Goal: Find specific fact: Find specific page/section

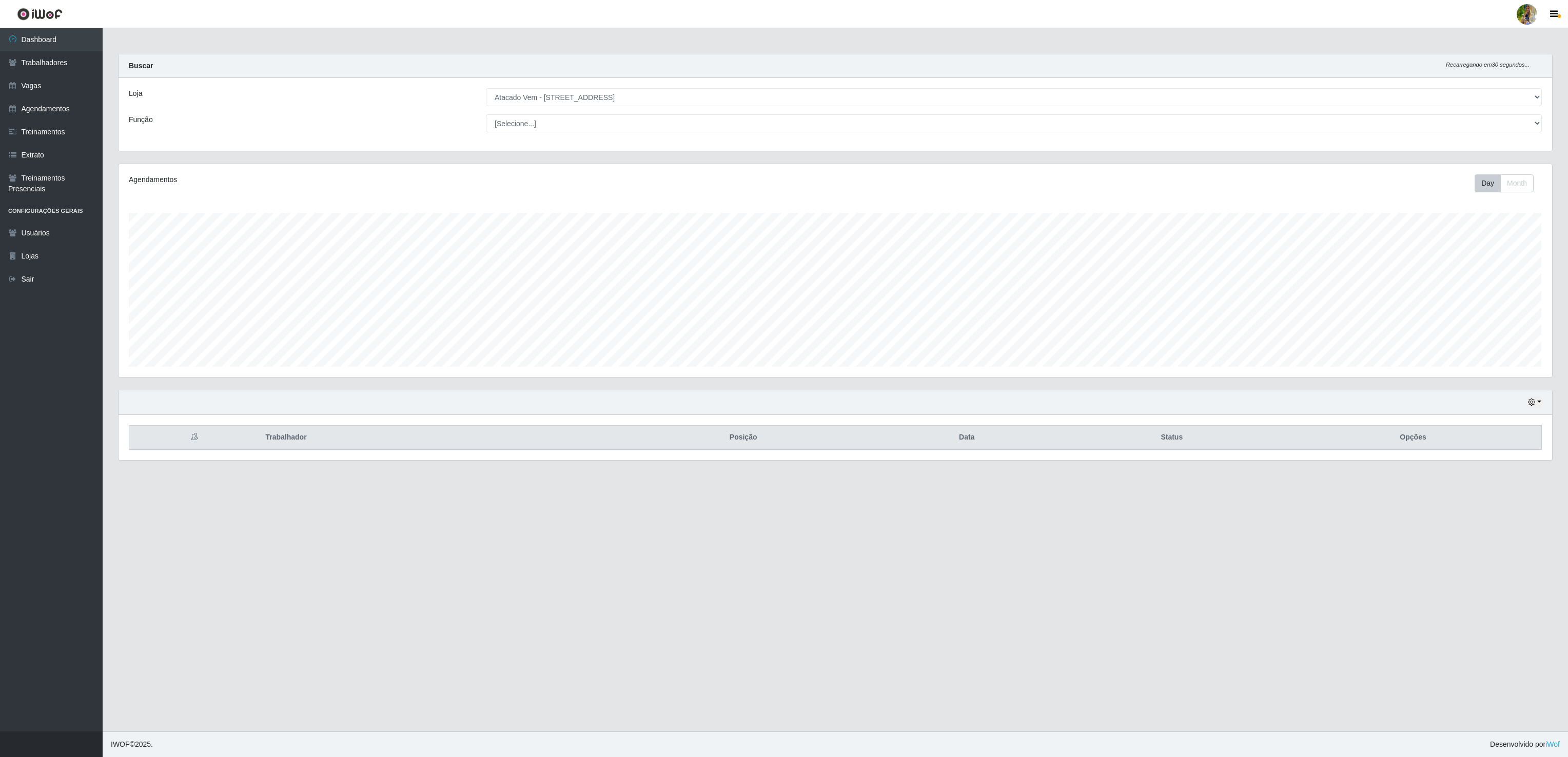
scroll to position [213, 1432]
drag, startPoint x: 0, startPoint y: 0, endPoint x: 638, endPoint y: 88, distance: 644.0
click at [638, 88] on select "[Selecione...] Atacado Vem - [GEOGRAPHIC_DATA] 30 Laranjeiras Velha Atacado Vem…" at bounding box center [1014, 97] width 1056 height 18
select select "538"
click at [486, 89] on select "[Selecione...] Atacado Vem - [GEOGRAPHIC_DATA] 30 Laranjeiras Velha Atacado Vem…" at bounding box center [1014, 97] width 1056 height 18
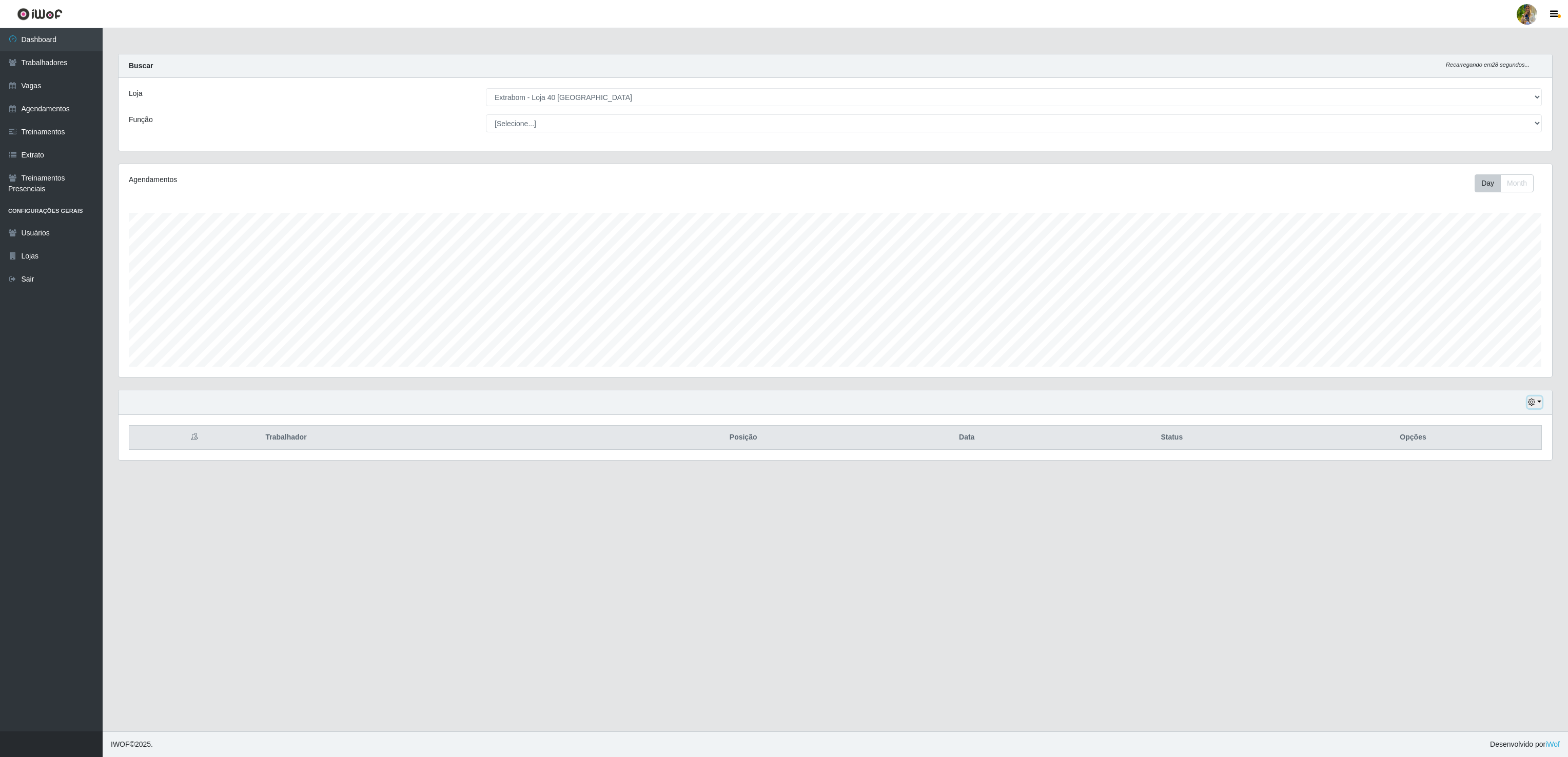
click at [1535, 408] on button "button" at bounding box center [1534, 402] width 15 height 12
click at [1506, 447] on button "1 dia" at bounding box center [1500, 442] width 81 height 21
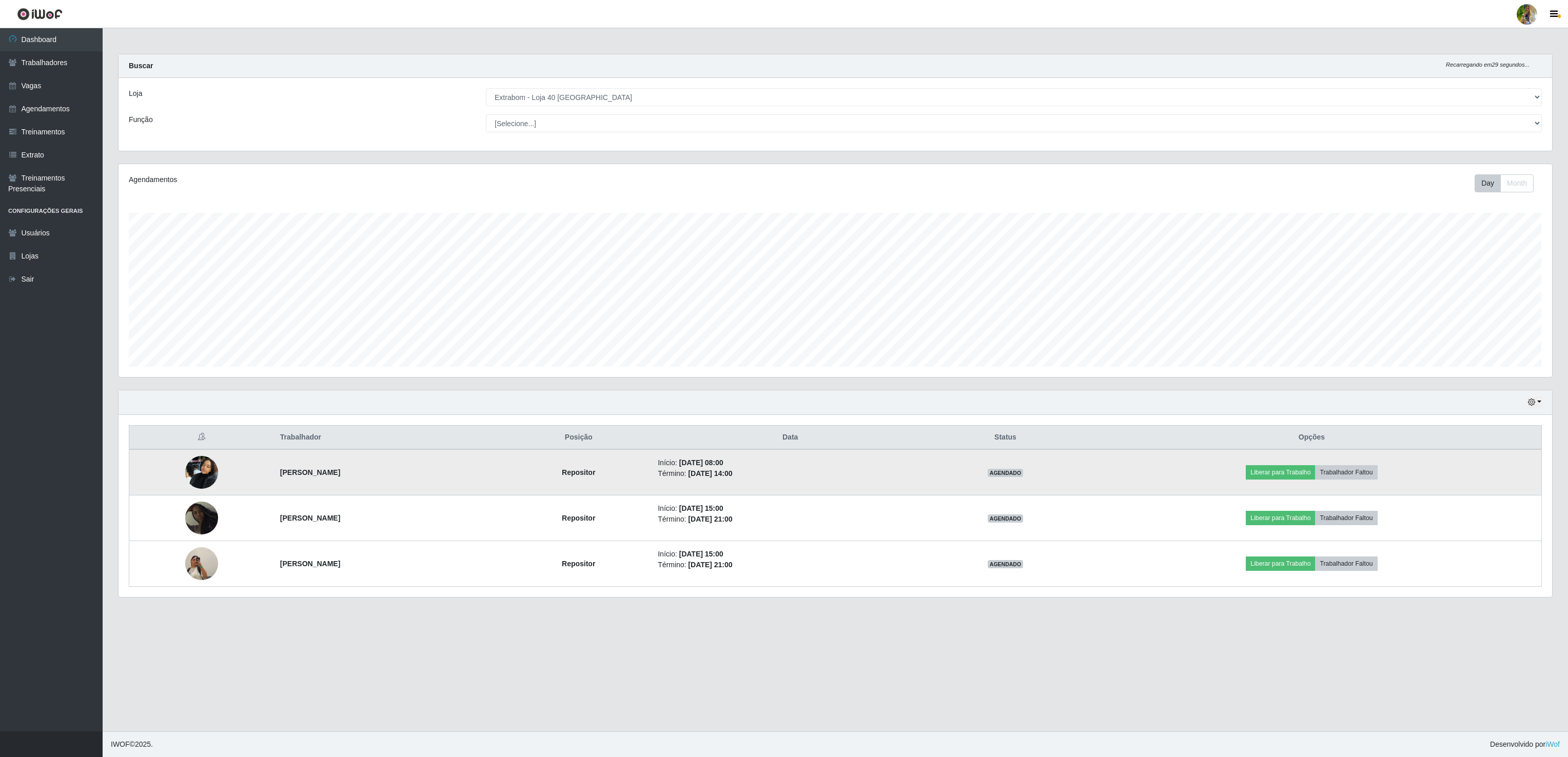
drag, startPoint x: 257, startPoint y: 479, endPoint x: 387, endPoint y: 484, distance: 130.1
click at [387, 484] on td "[PERSON_NAME]" at bounding box center [390, 472] width 232 height 46
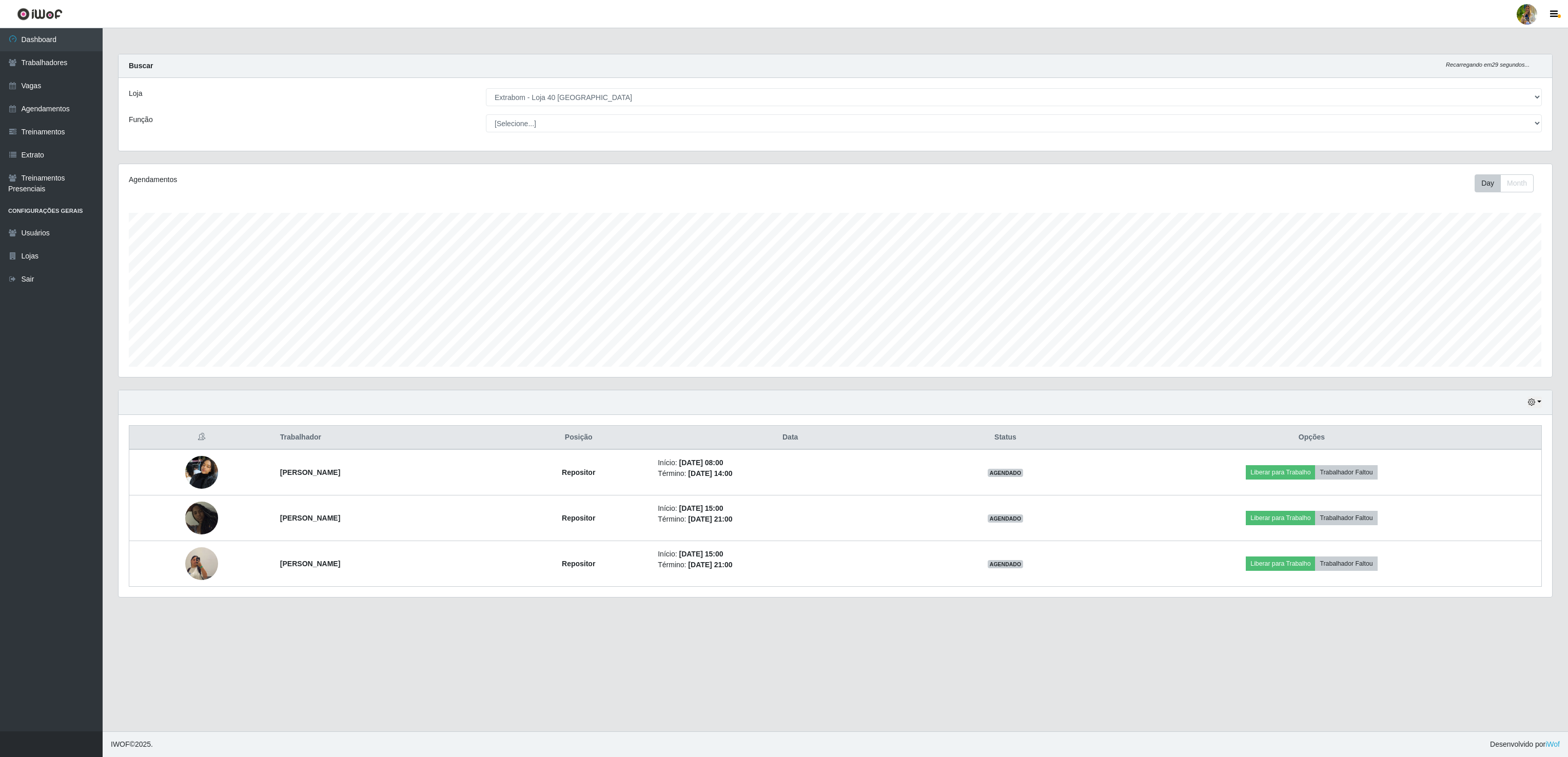
copy strong "[PERSON_NAME]"
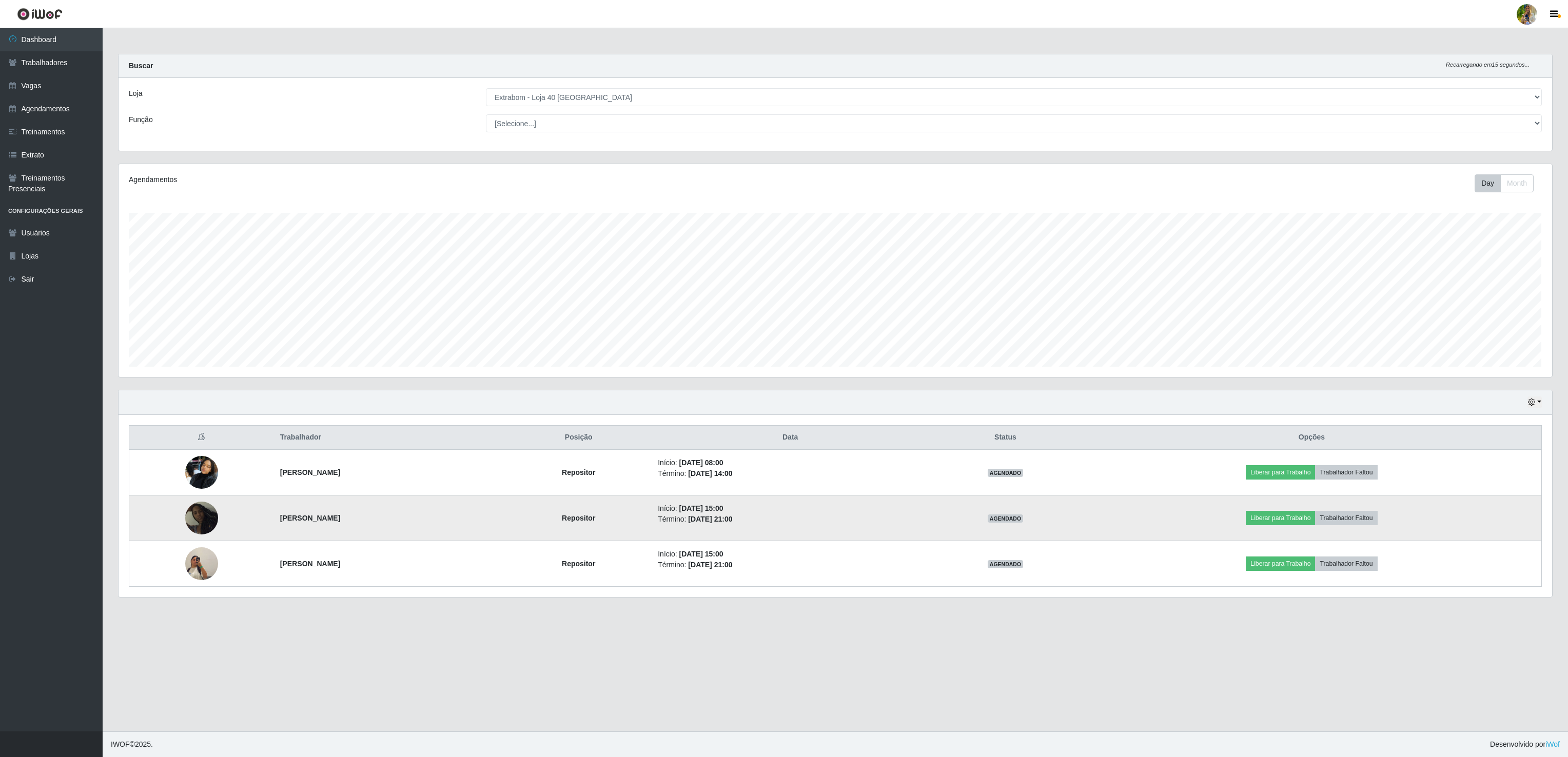
drag, startPoint x: 251, startPoint y: 525, endPoint x: 378, endPoint y: 525, distance: 127.0
click at [378, 525] on tr "[PERSON_NAME] Repositor Início: [DATE] 15:00 Término: [DATE] 21:00 AGENDADO Lib…" at bounding box center [835, 518] width 1412 height 45
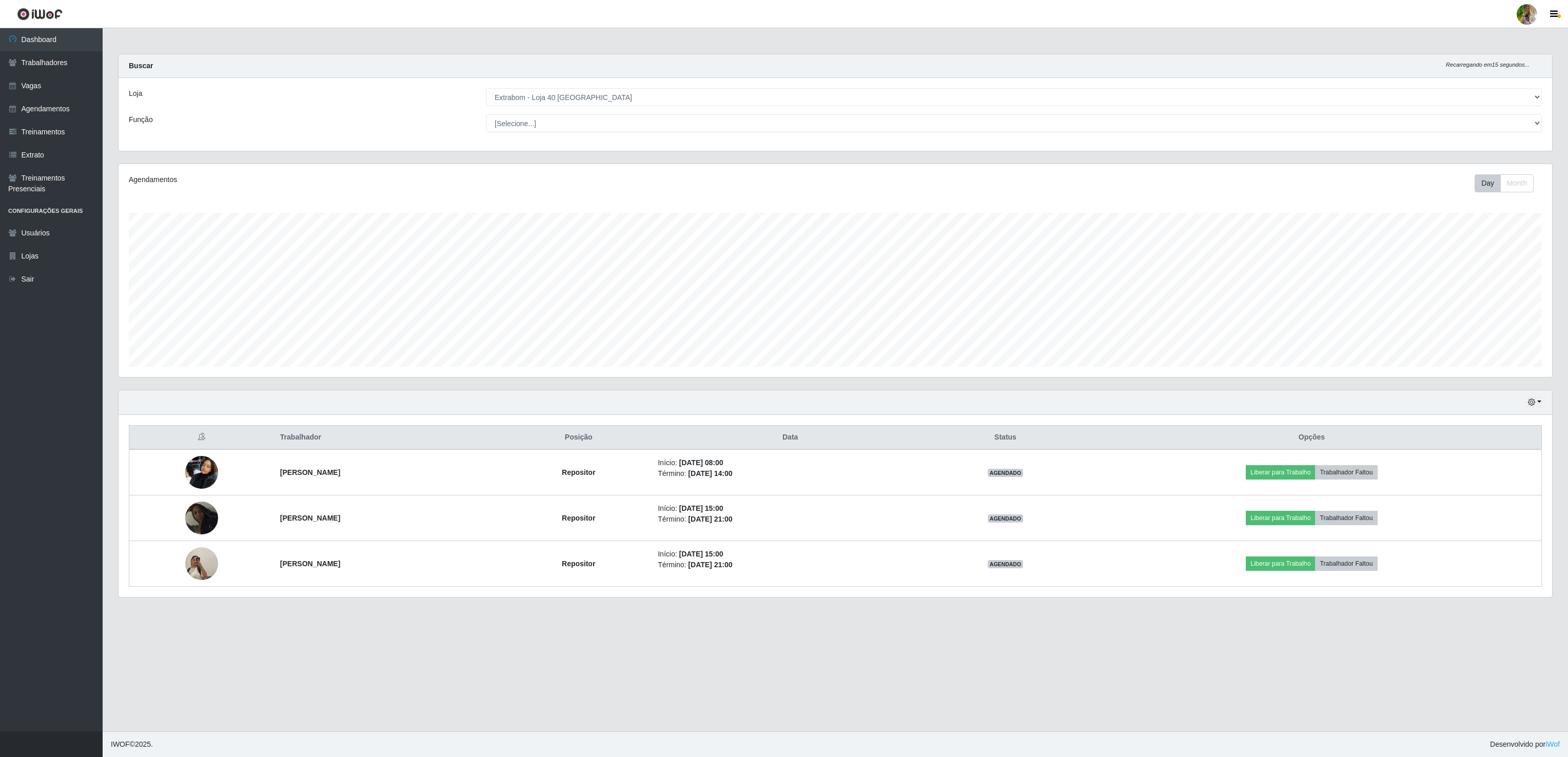
copy tr "[PERSON_NAME]"
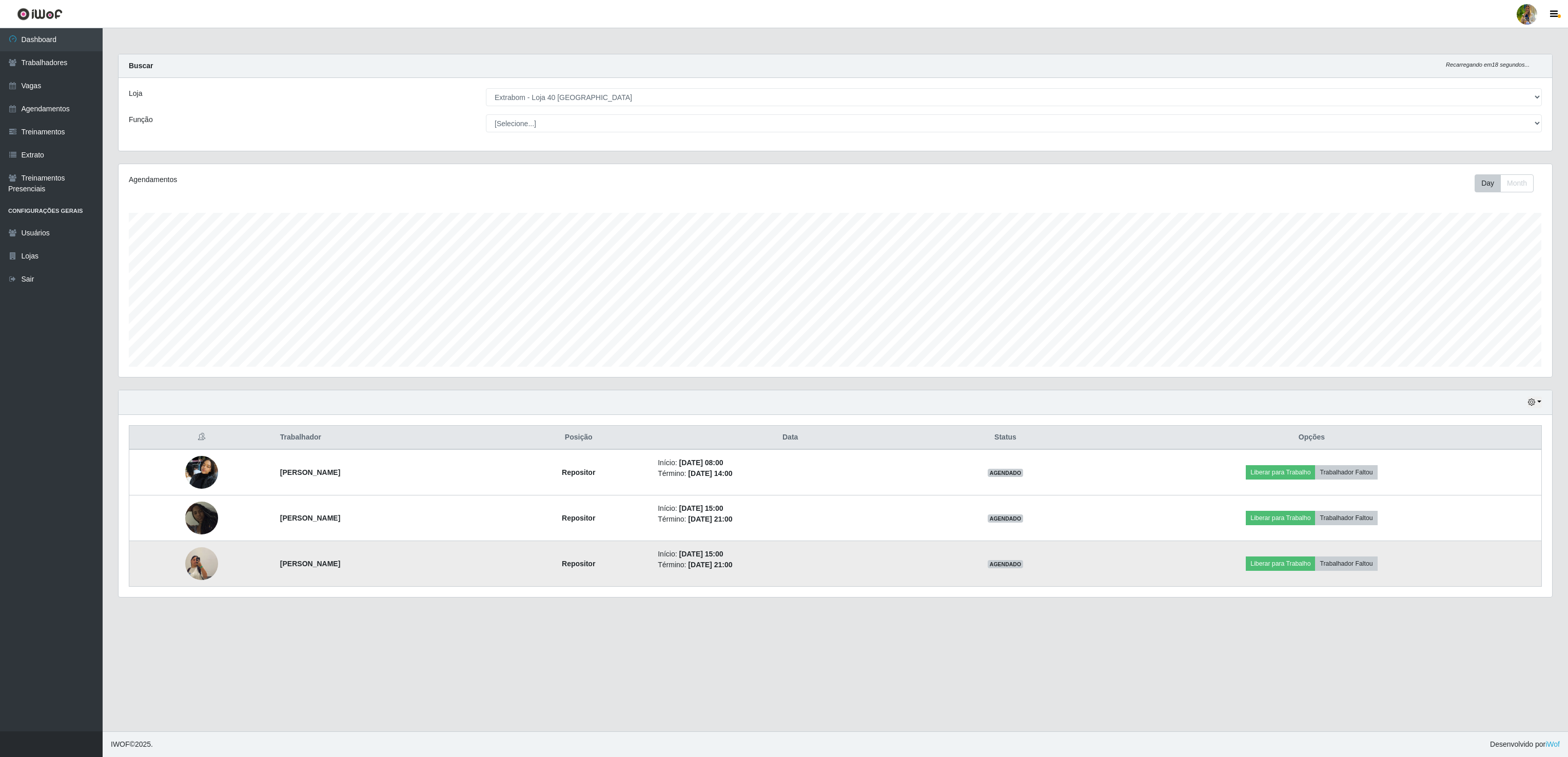
drag, startPoint x: 257, startPoint y: 573, endPoint x: 375, endPoint y: 573, distance: 118.0
click at [375, 573] on td "[PERSON_NAME]" at bounding box center [390, 564] width 232 height 45
copy strong "[PERSON_NAME]"
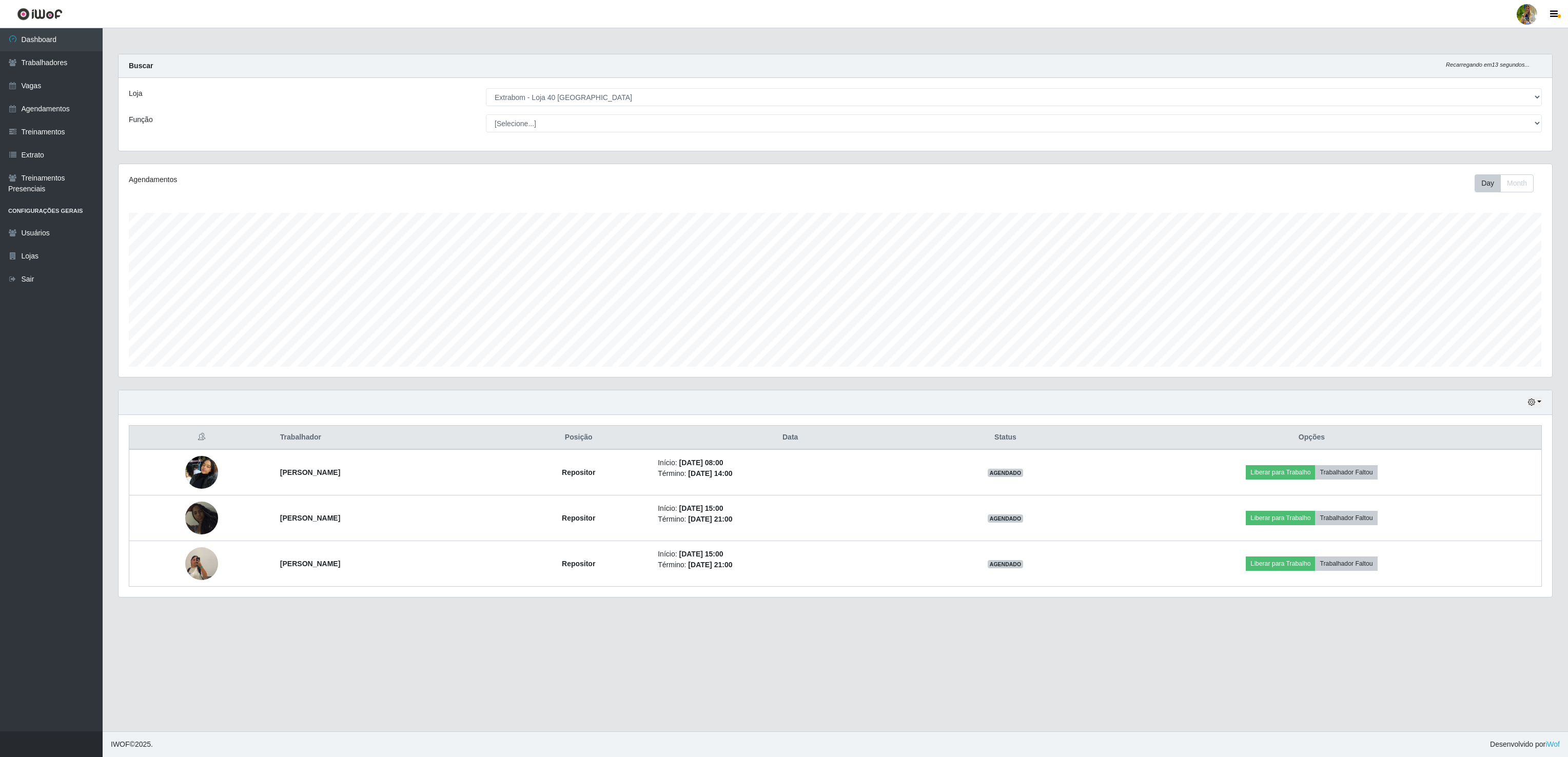
click at [543, 654] on main "Carregando... Buscar Recarregando em 13 segundos... Loja [Selecione...] Atacado…" at bounding box center [835, 379] width 1465 height 703
